Goal: Browse casually

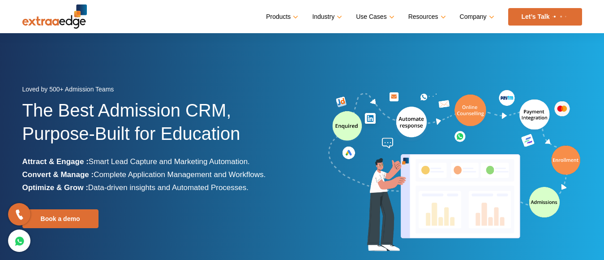
scroll to position [224, 0]
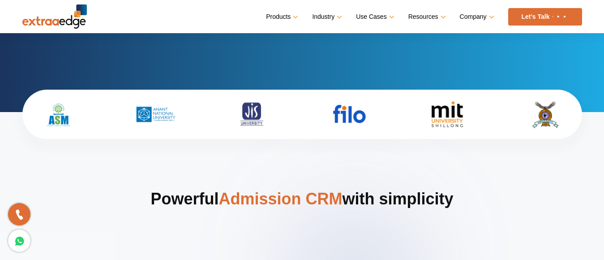
click at [250, 117] on img at bounding box center [252, 113] width 60 height 31
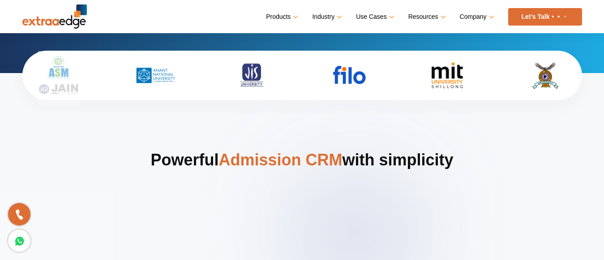
scroll to position [313, 0]
